Goal: Information Seeking & Learning: Learn about a topic

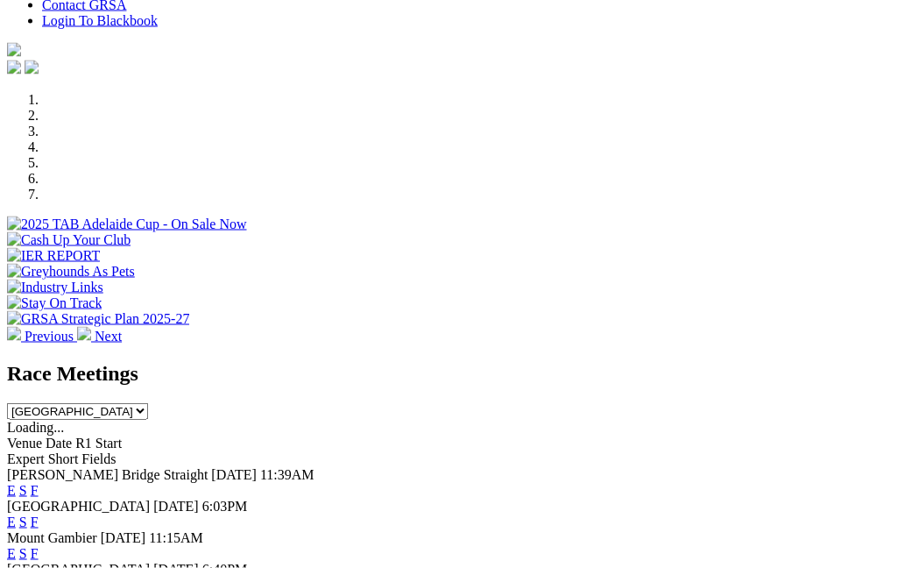
scroll to position [462, 0]
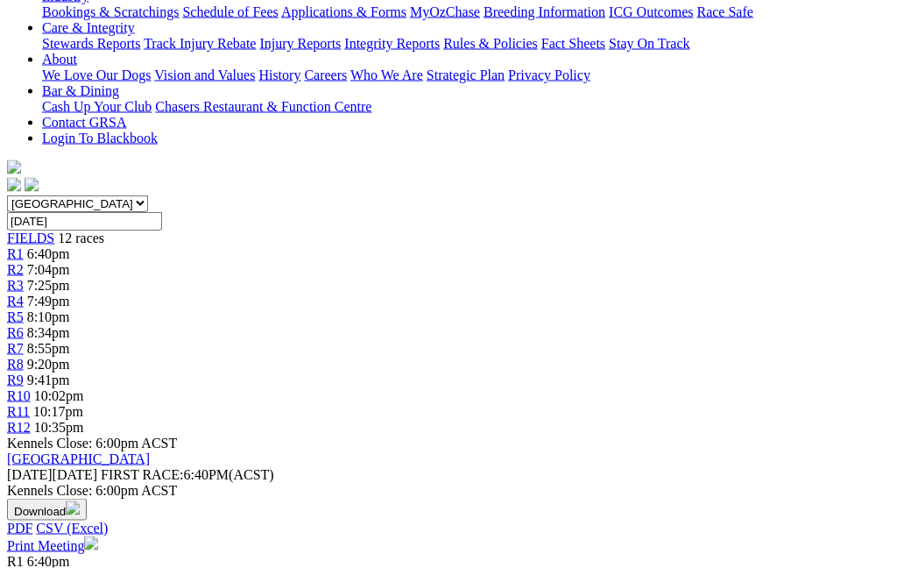
scroll to position [326, 0]
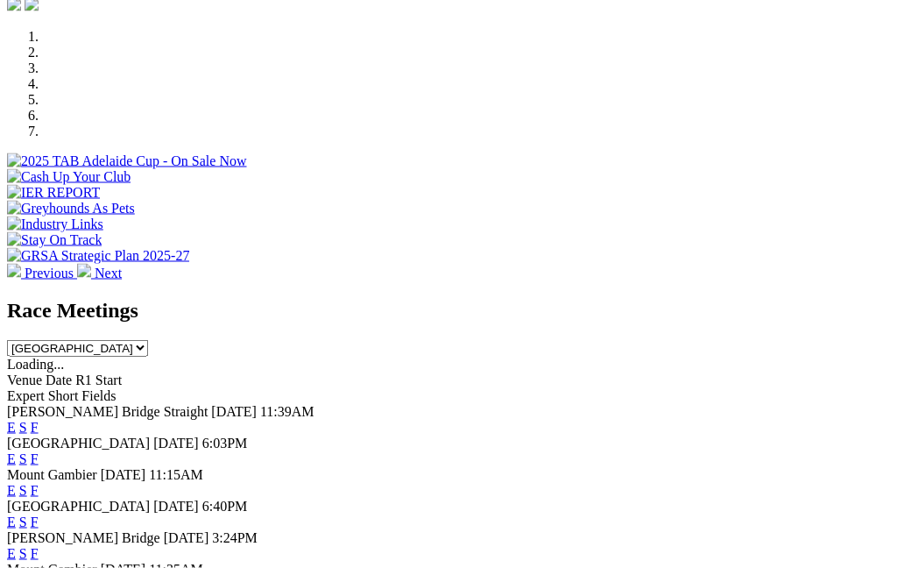
scroll to position [526, 0]
click at [39, 450] on link "F" at bounding box center [35, 457] width 8 height 15
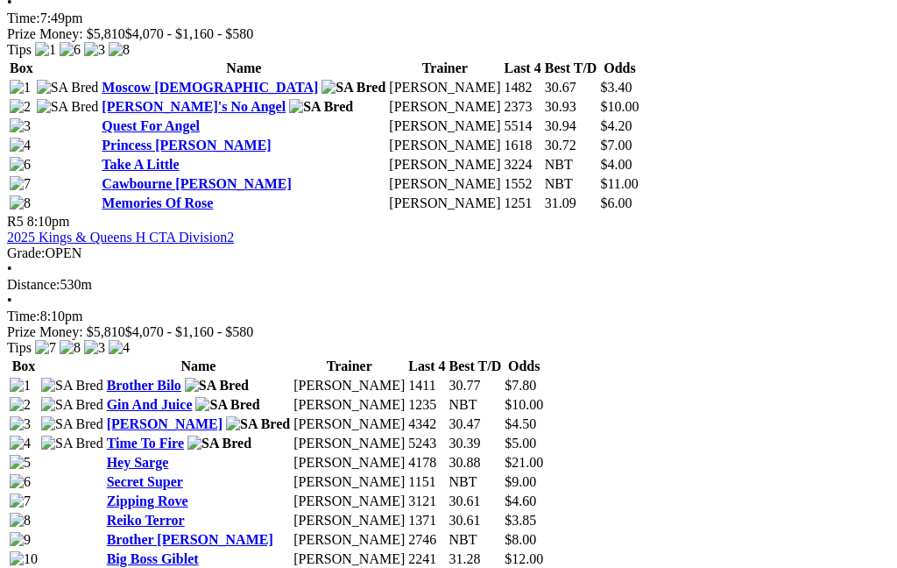
scroll to position [1951, 0]
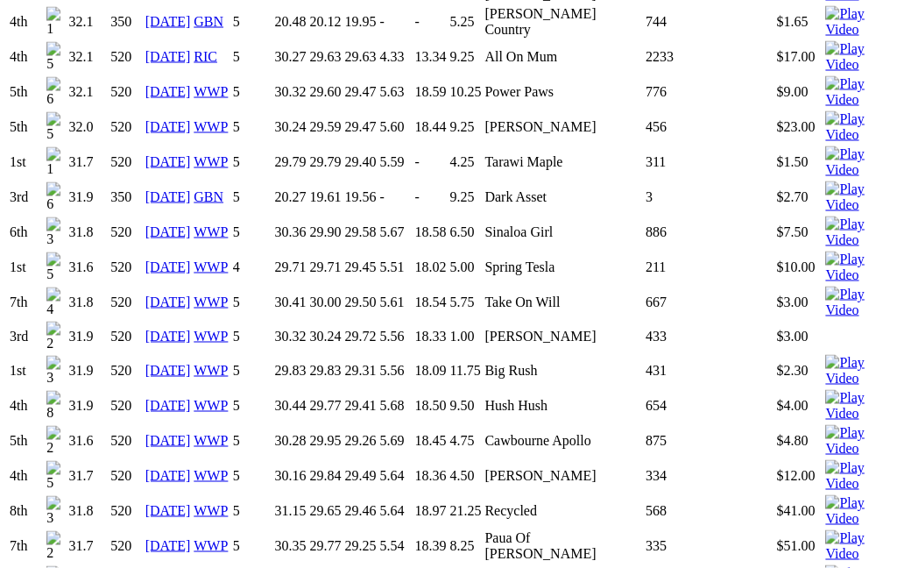
scroll to position [2308, 0]
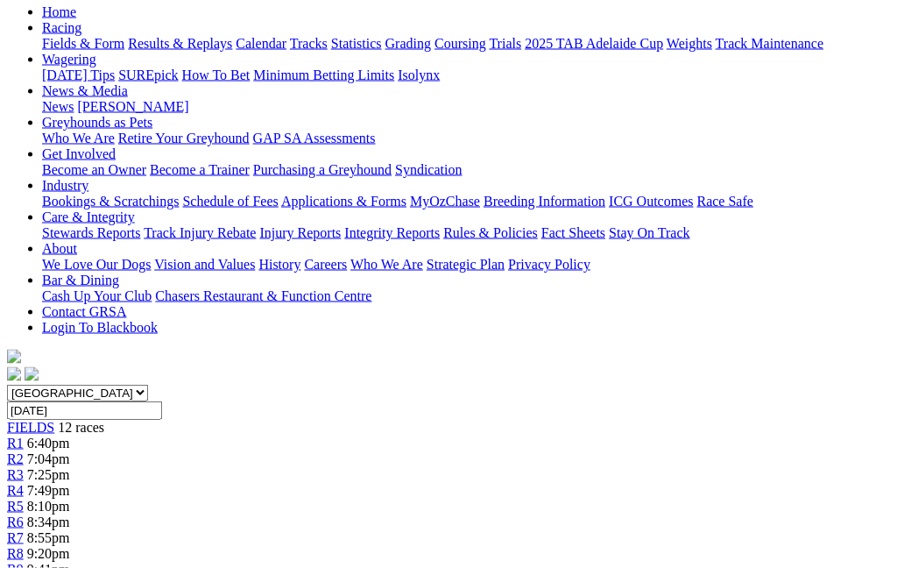
scroll to position [188, 0]
click at [24, 498] on link "R5" at bounding box center [15, 505] width 17 height 15
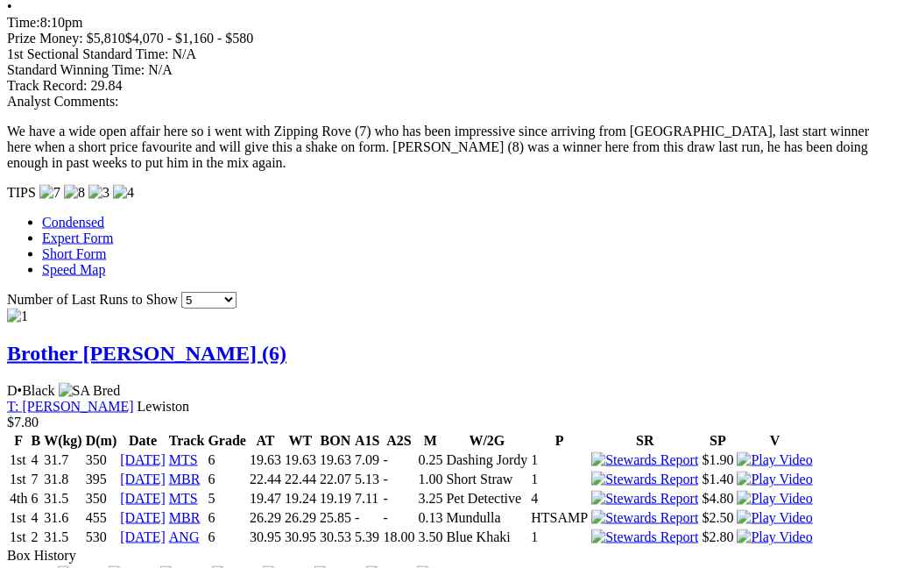
scroll to position [1877, 0]
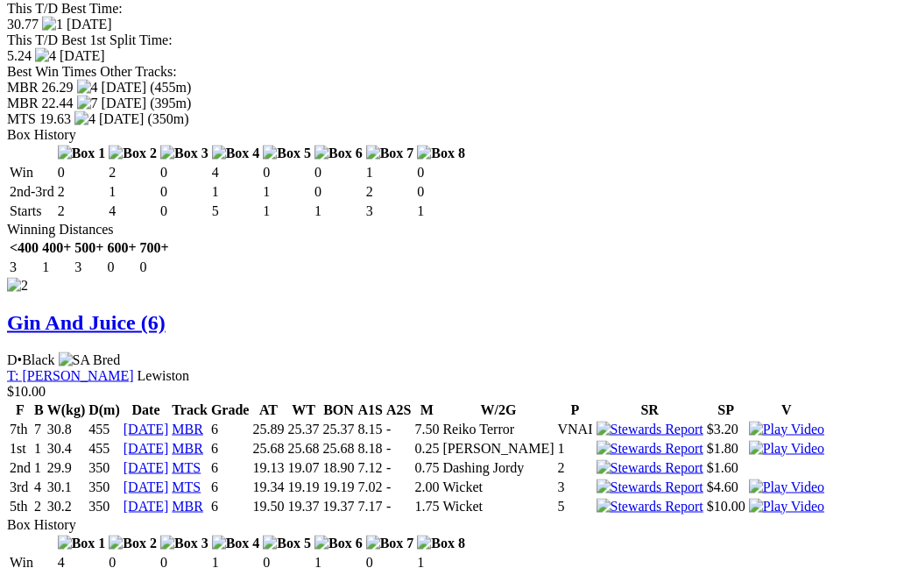
scroll to position [2628, 0]
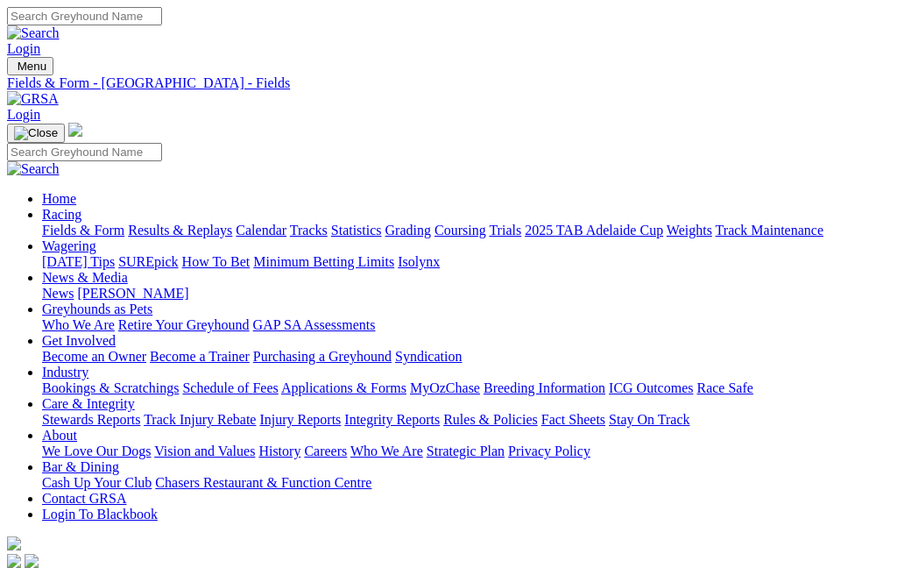
scroll to position [188, 0]
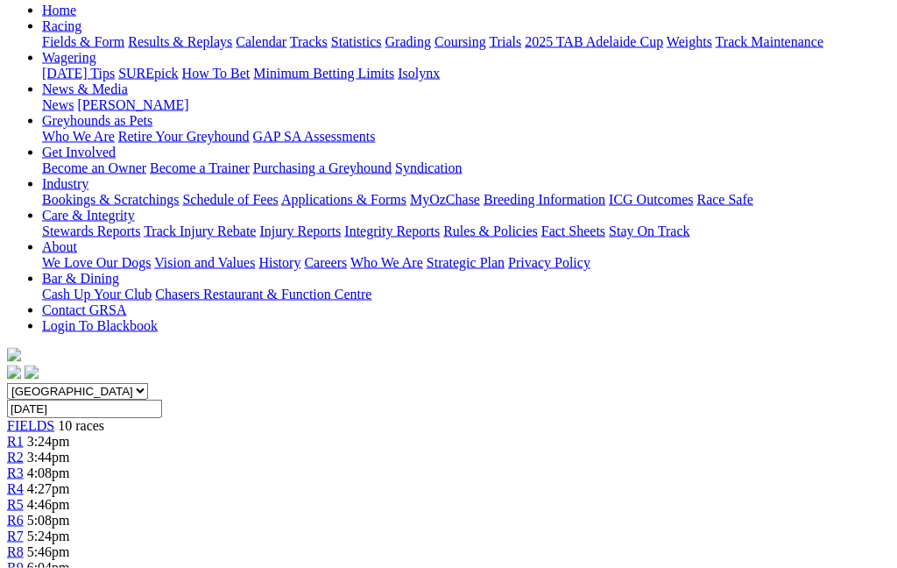
scroll to position [67, 0]
